Goal: Task Accomplishment & Management: Manage account settings

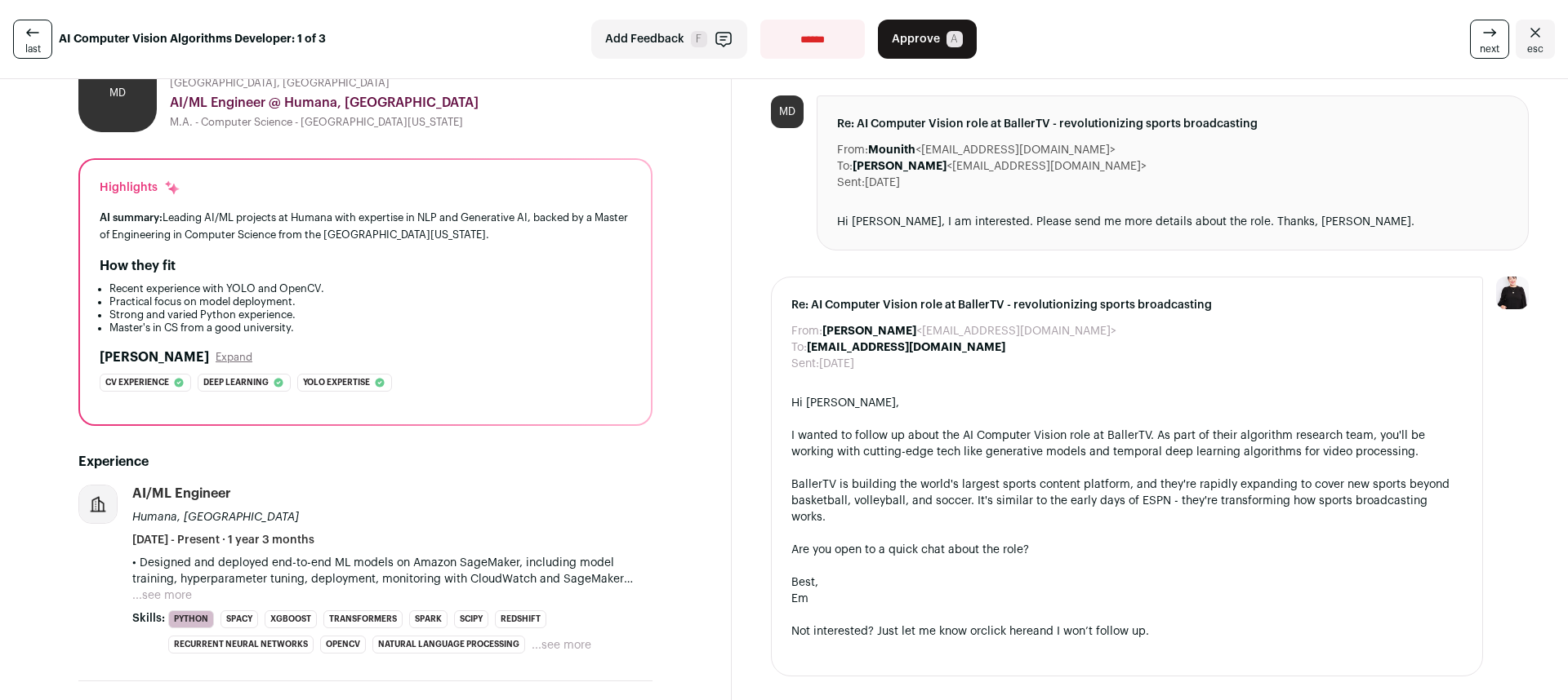
scroll to position [60, 0]
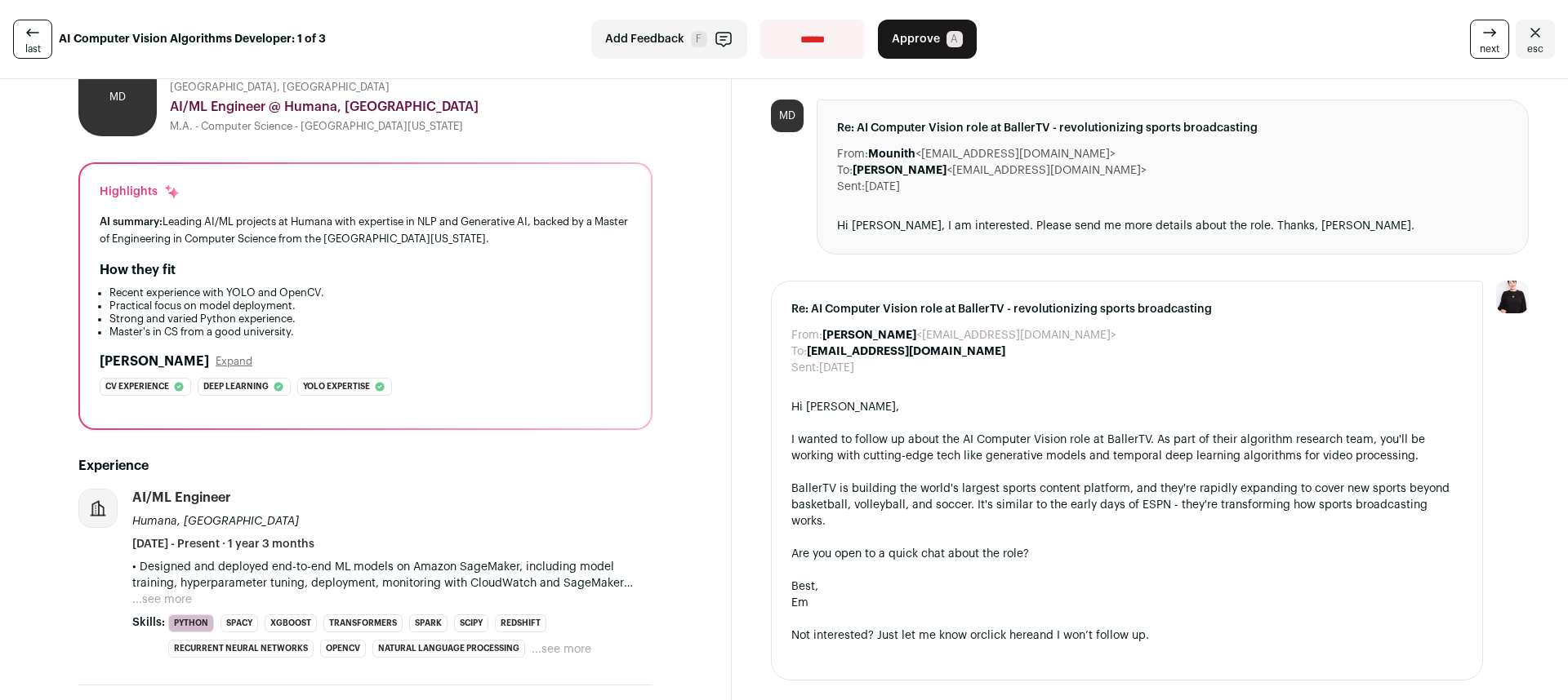
click at [941, 34] on button "Approve A" at bounding box center [928, 39] width 99 height 39
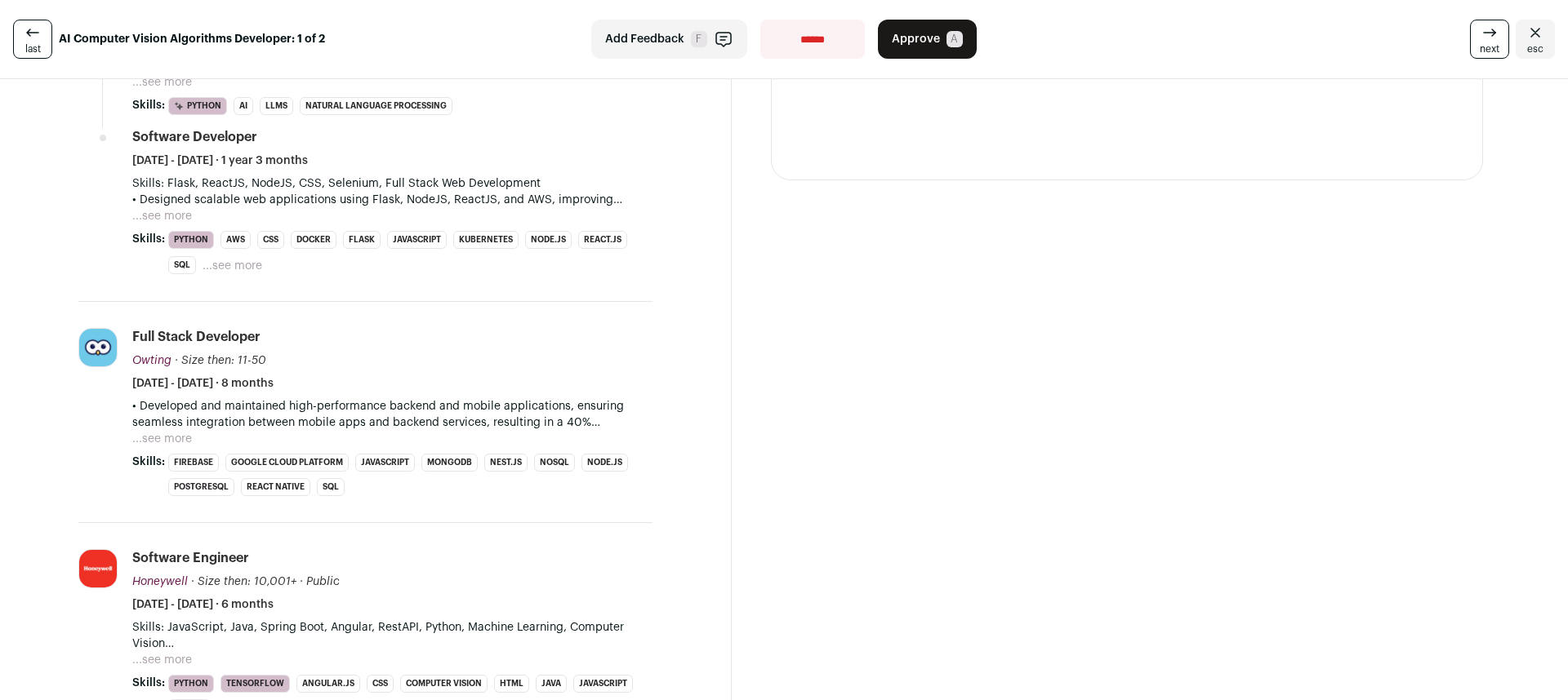
scroll to position [738, 0]
click at [173, 437] on button "...see more" at bounding box center [162, 442] width 59 height 16
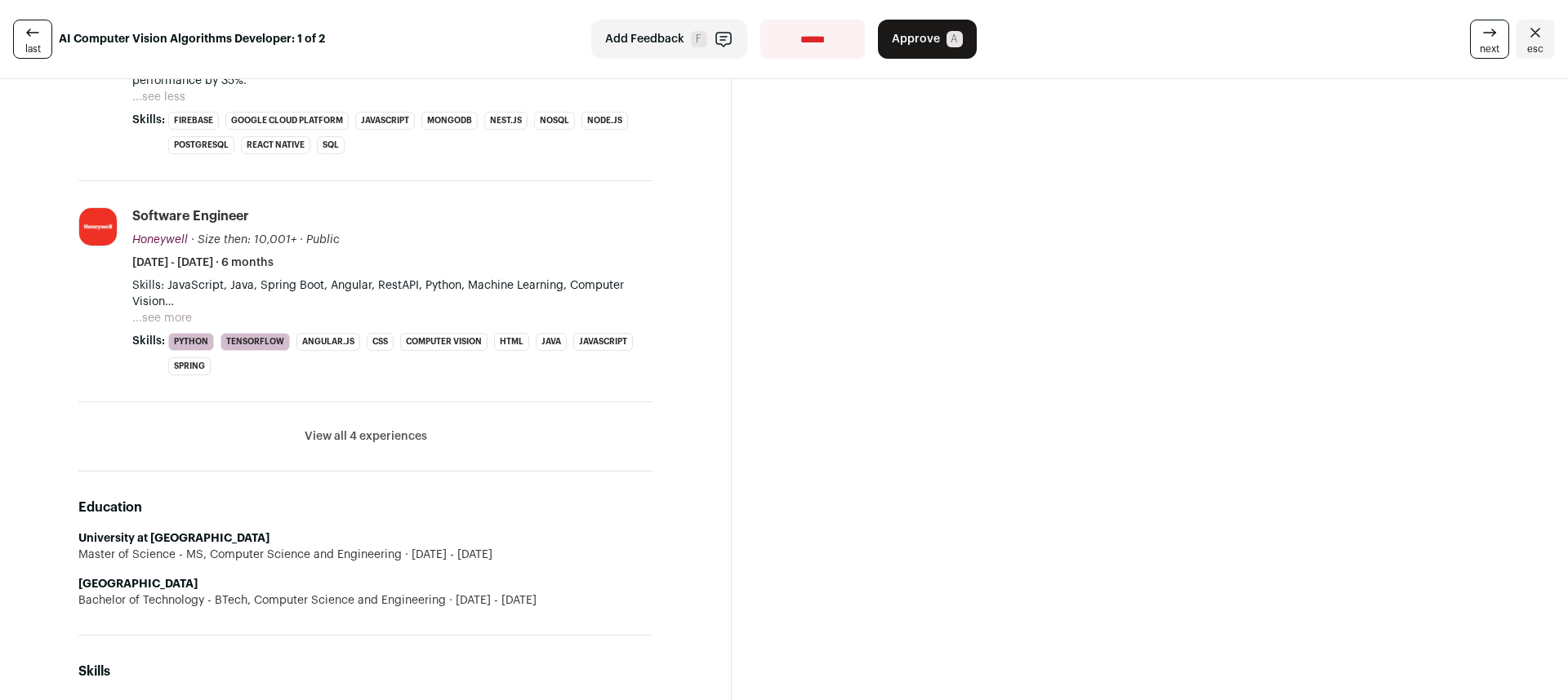
scroll to position [1181, 0]
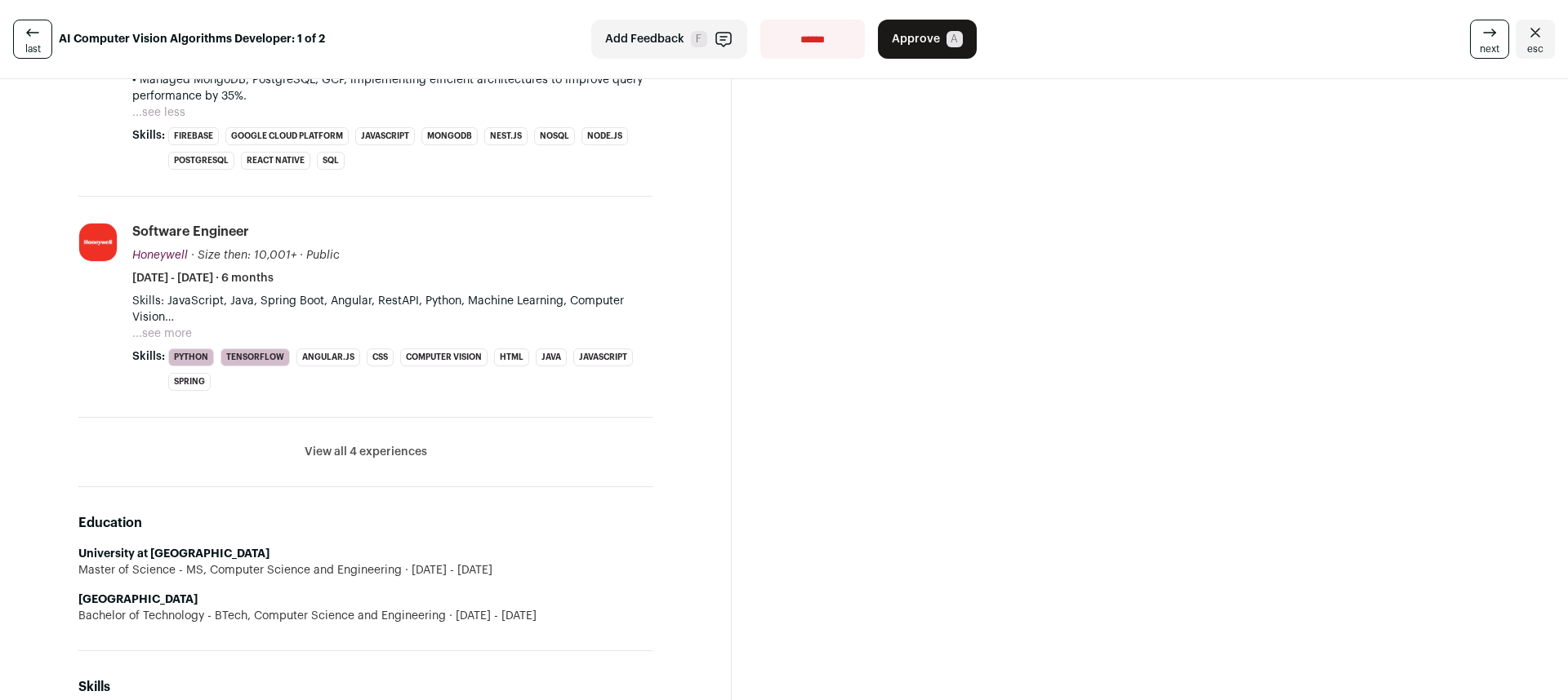
click at [183, 336] on button "...see more" at bounding box center [162, 334] width 59 height 16
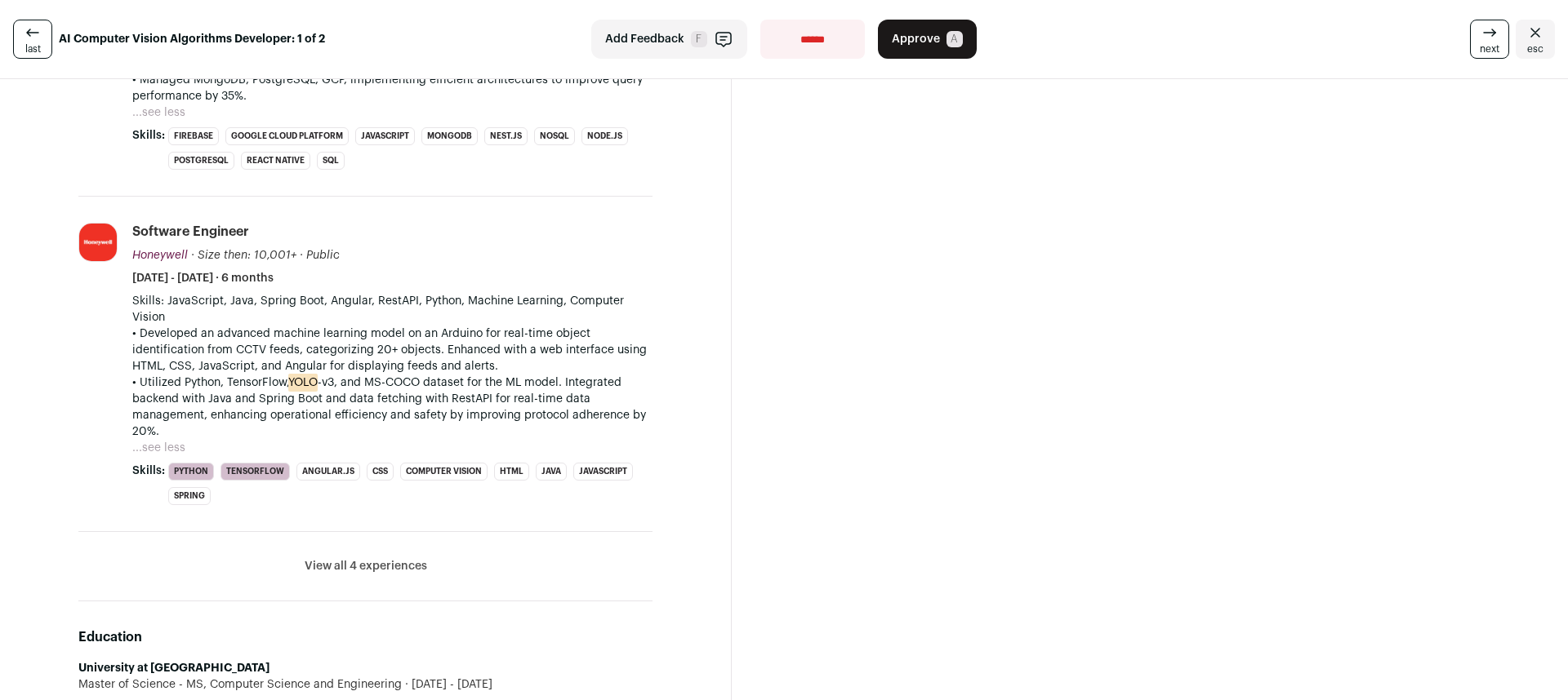
scroll to position [0, 0]
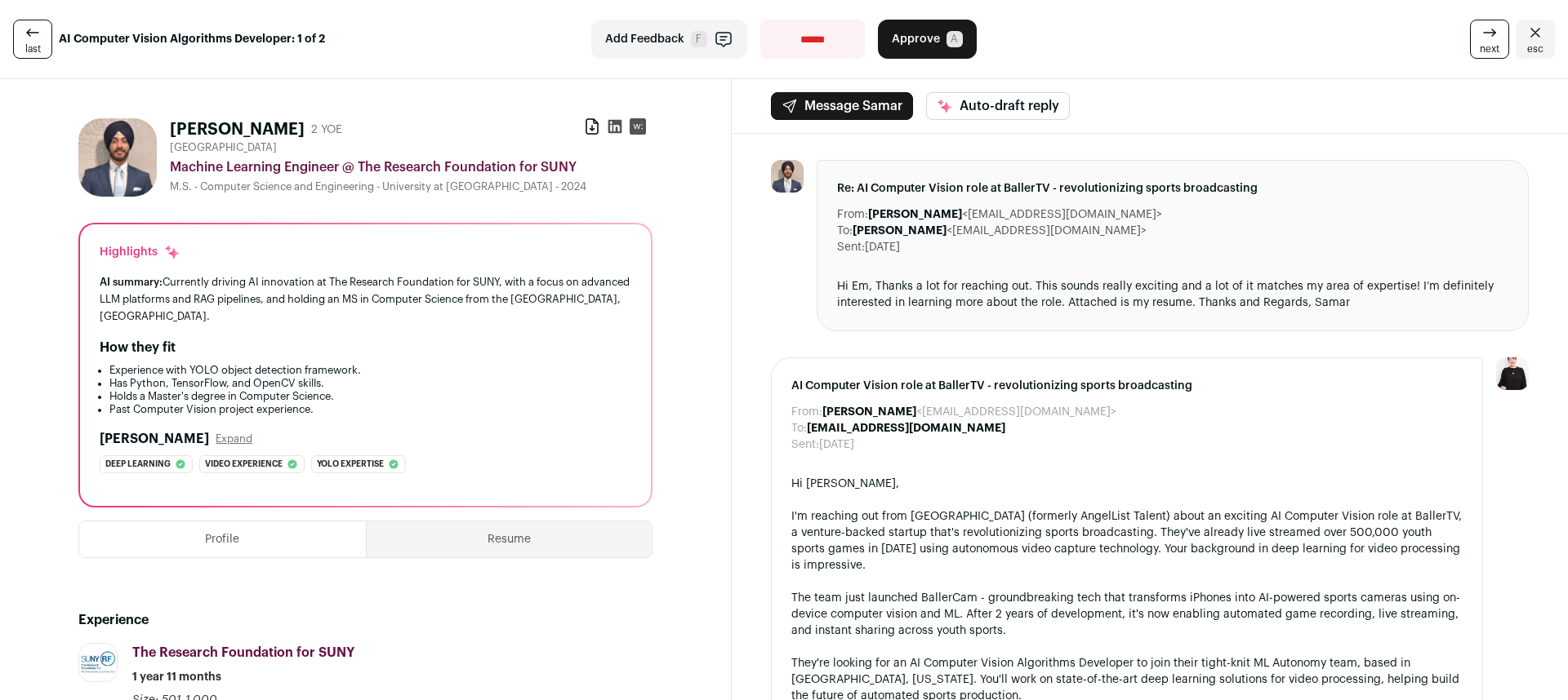
click at [835, 37] on select "**********" at bounding box center [813, 39] width 104 height 39
select select "**********"
click at [761, 20] on select "**********" at bounding box center [813, 39] width 104 height 39
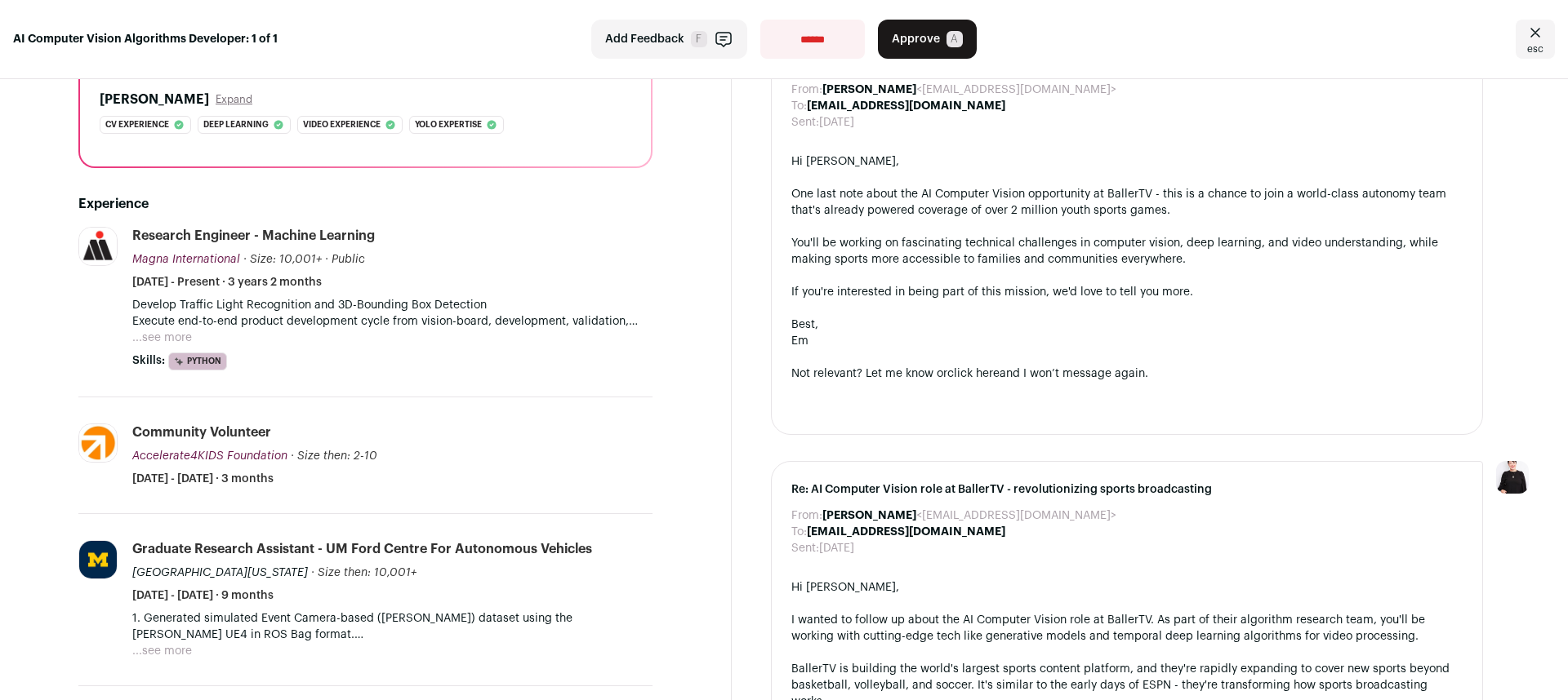
scroll to position [321, 0]
click at [171, 339] on button "...see more" at bounding box center [162, 338] width 59 height 16
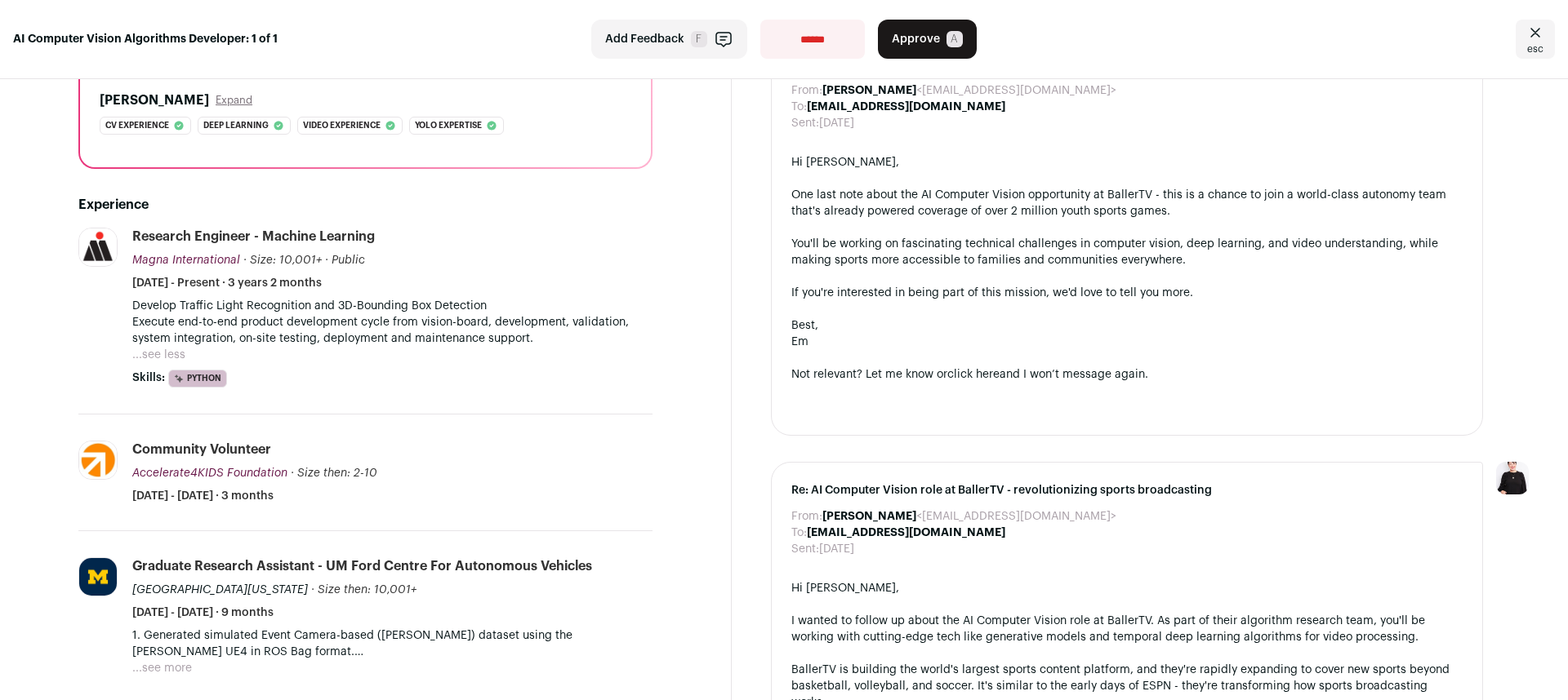
click at [166, 356] on button "...see less" at bounding box center [158, 354] width 53 height 16
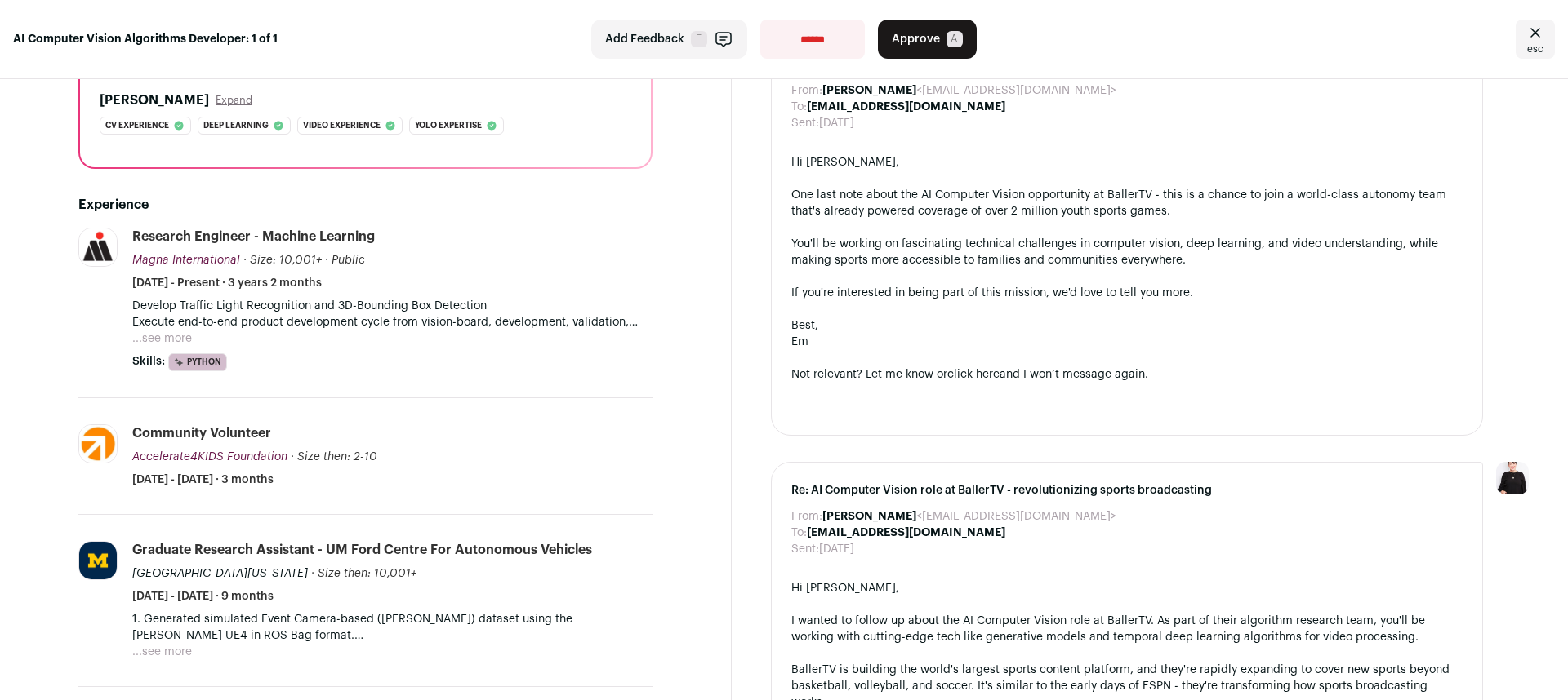
click at [172, 336] on button "...see more" at bounding box center [162, 338] width 59 height 16
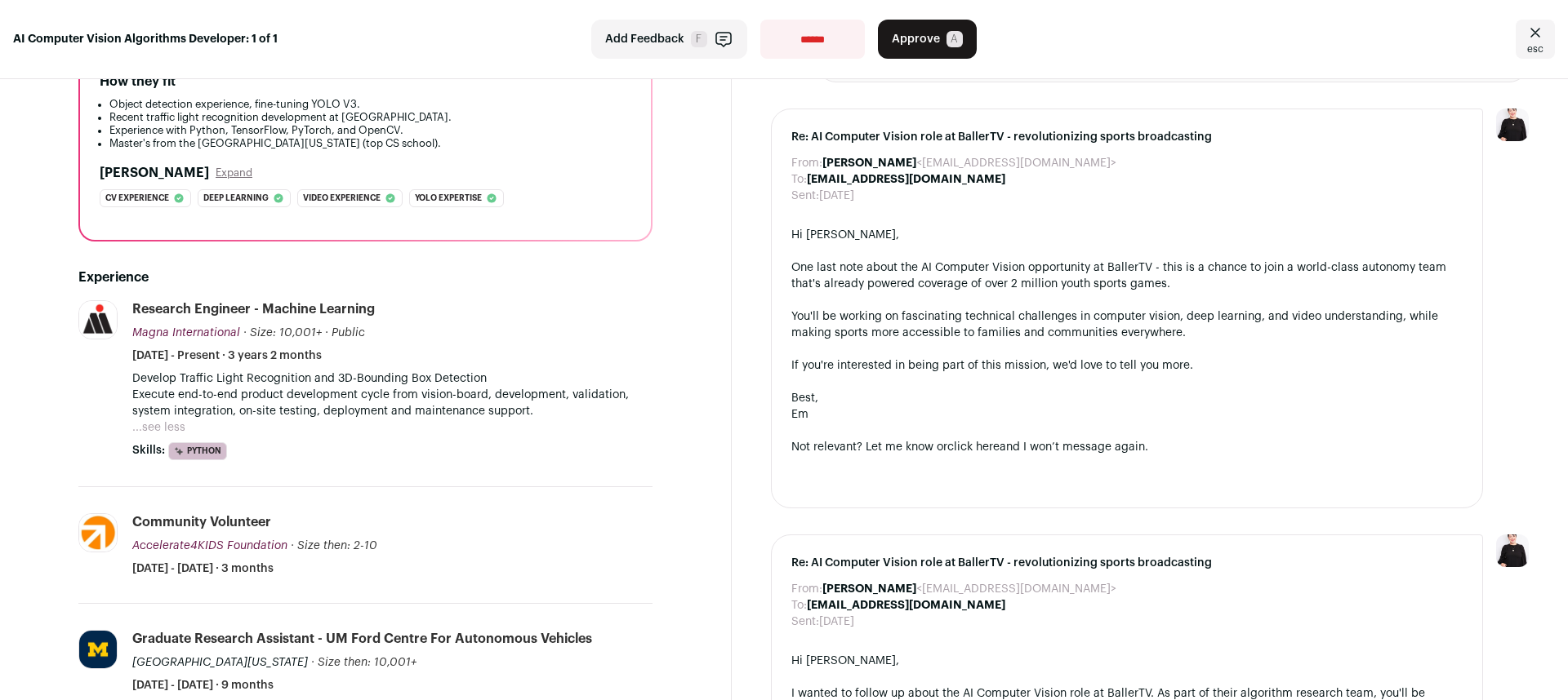
scroll to position [0, 0]
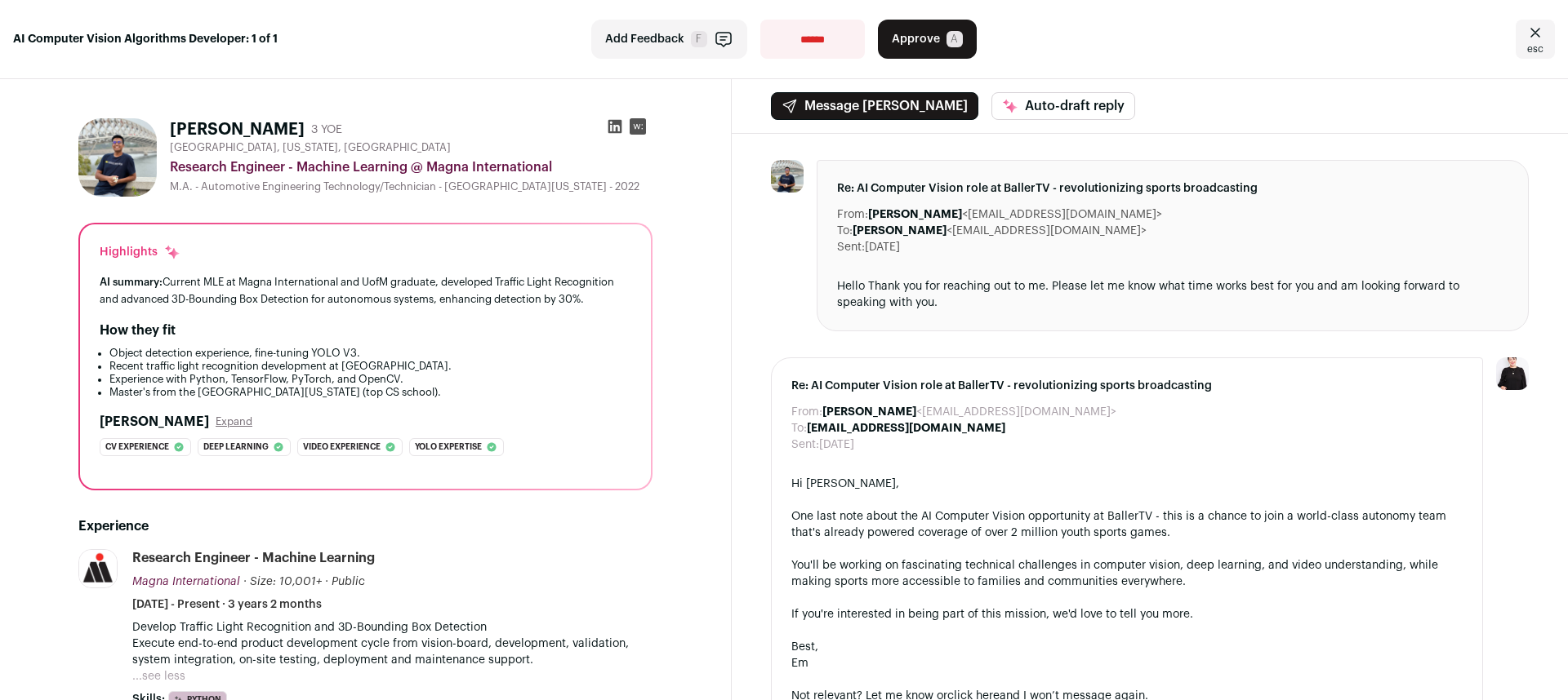
click at [915, 35] on span "Approve" at bounding box center [916, 39] width 48 height 16
